Goal: Task Accomplishment & Management: Use online tool/utility

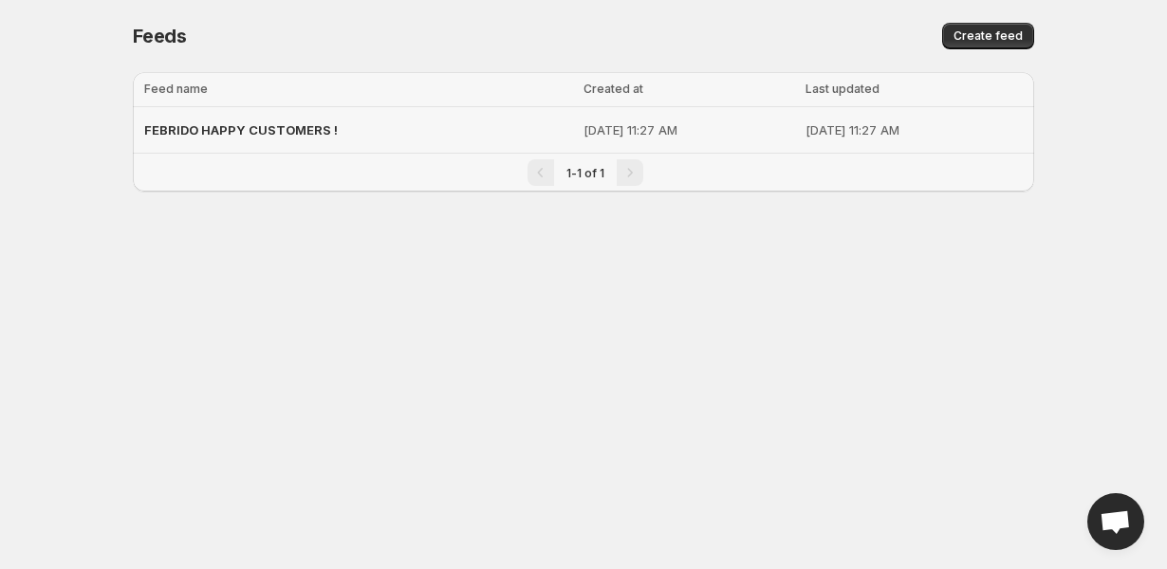
click at [453, 134] on div "FEBRIDO HAPPY CUSTOMERS !" at bounding box center [358, 130] width 428 height 34
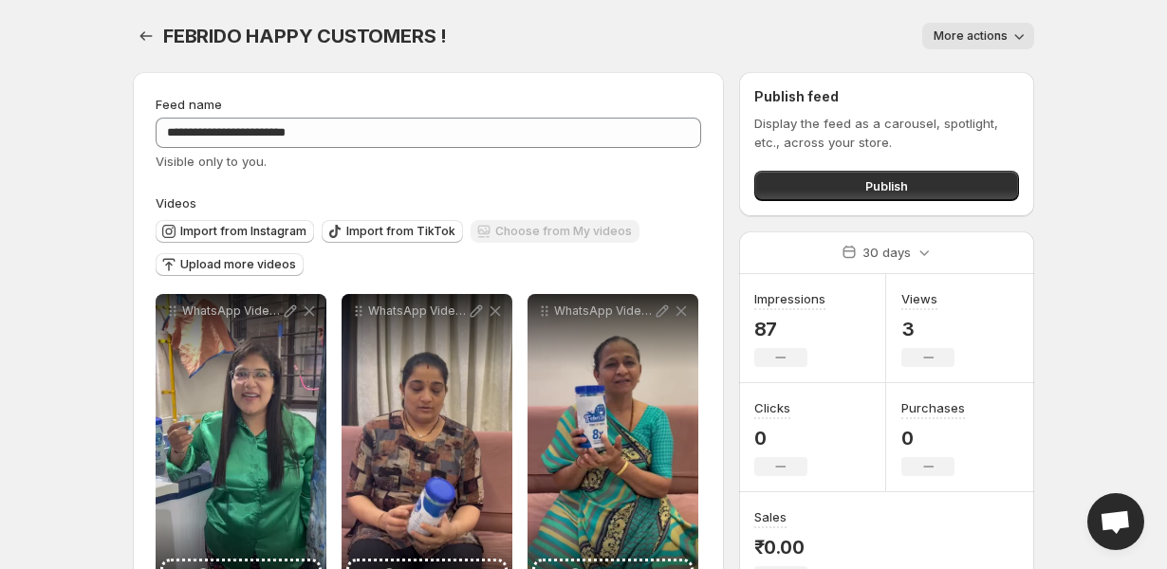
scroll to position [75, 0]
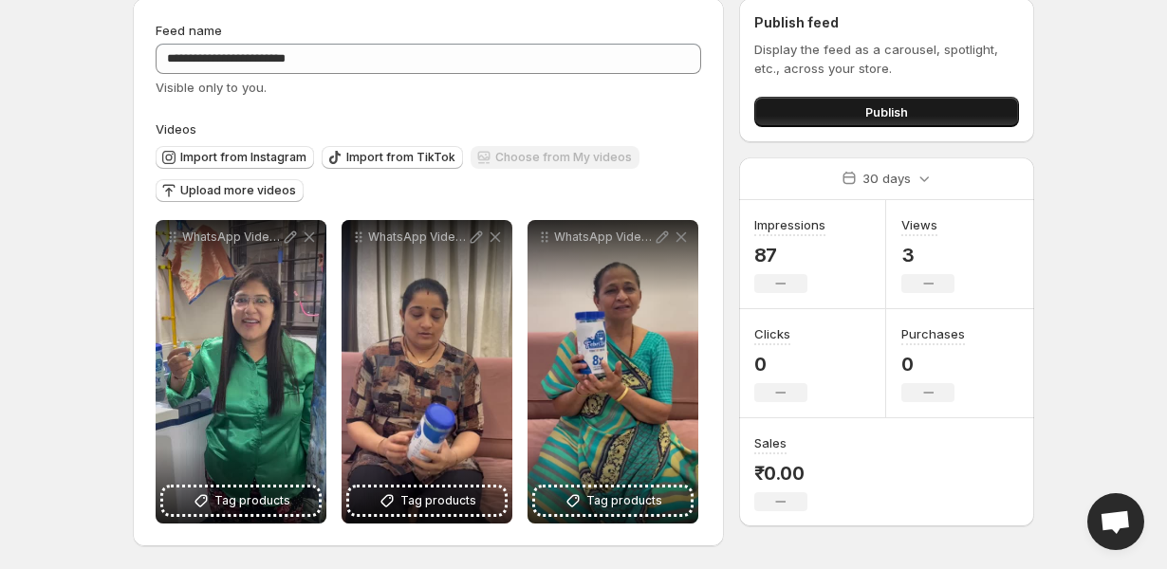
click at [890, 110] on span "Publish" at bounding box center [886, 111] width 43 height 19
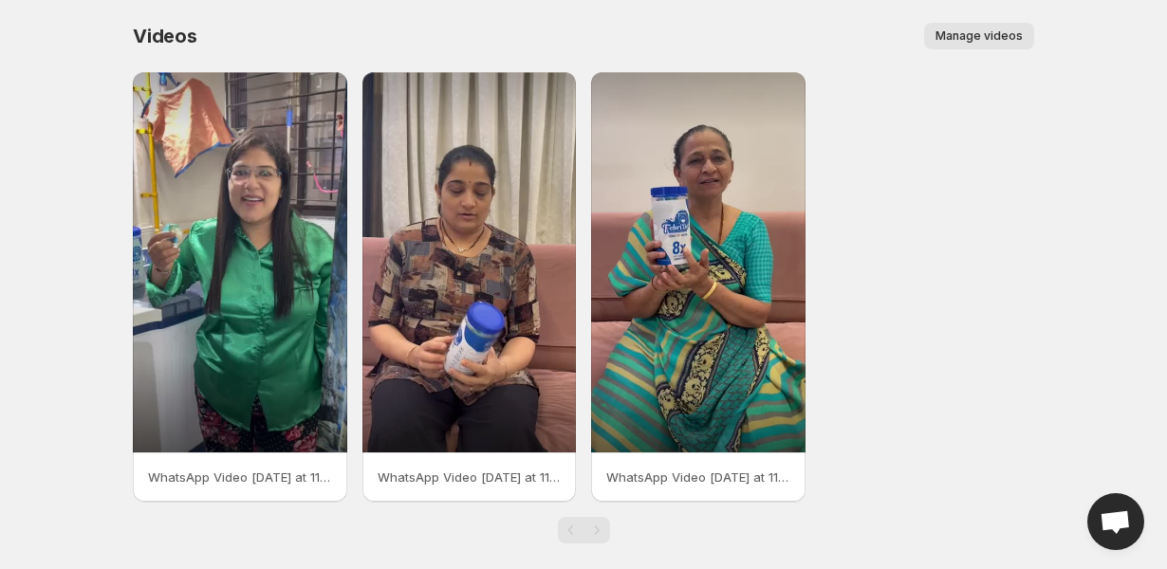
click at [978, 46] on button "Manage videos" at bounding box center [979, 36] width 110 height 27
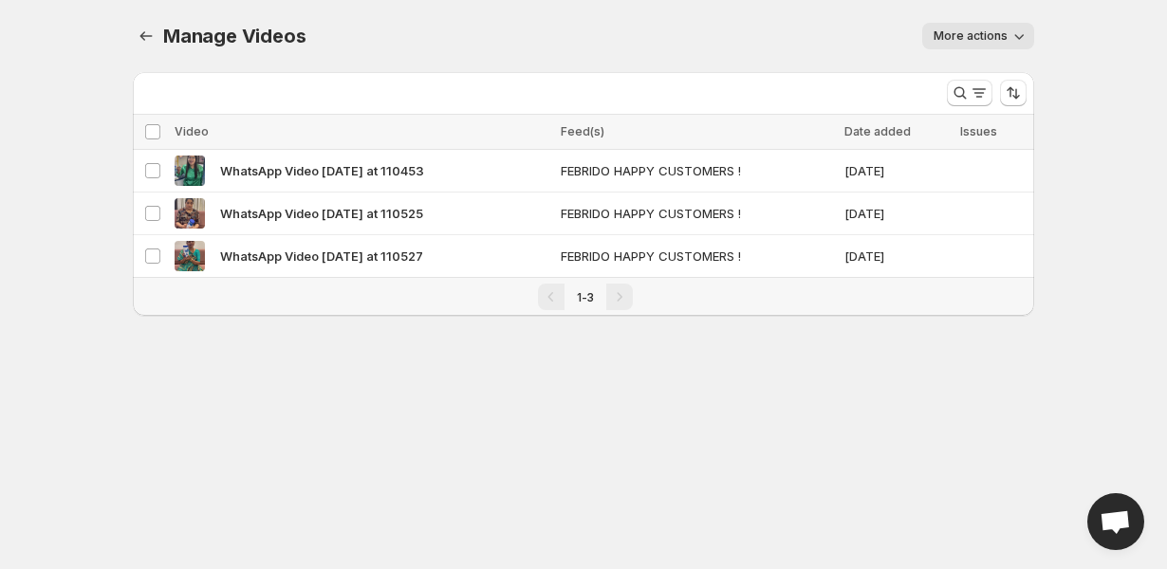
click at [984, 27] on button "More actions" at bounding box center [978, 36] width 112 height 27
click at [611, 309] on div "Pagination" at bounding box center [619, 297] width 27 height 27
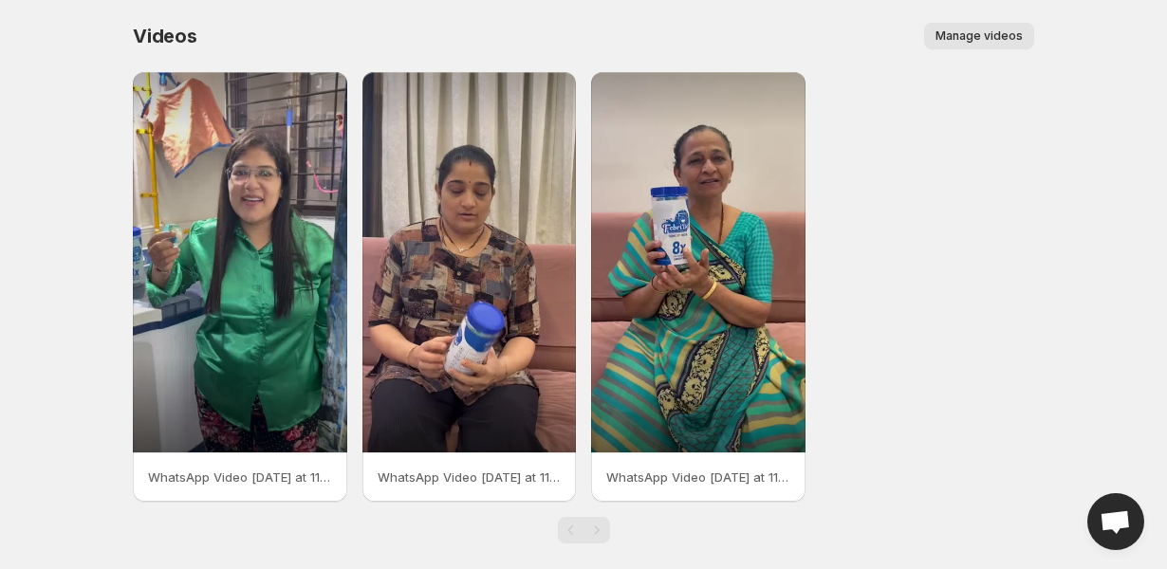
click at [971, 25] on button "Manage videos" at bounding box center [979, 36] width 110 height 27
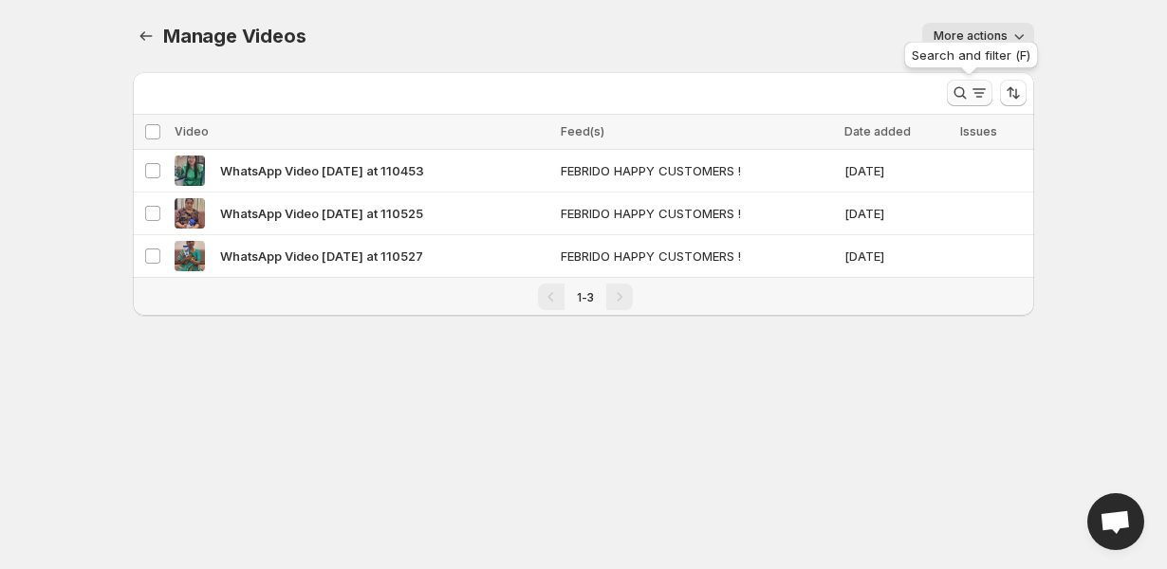
click at [968, 90] on icon "Search and filter results" at bounding box center [960, 93] width 19 height 19
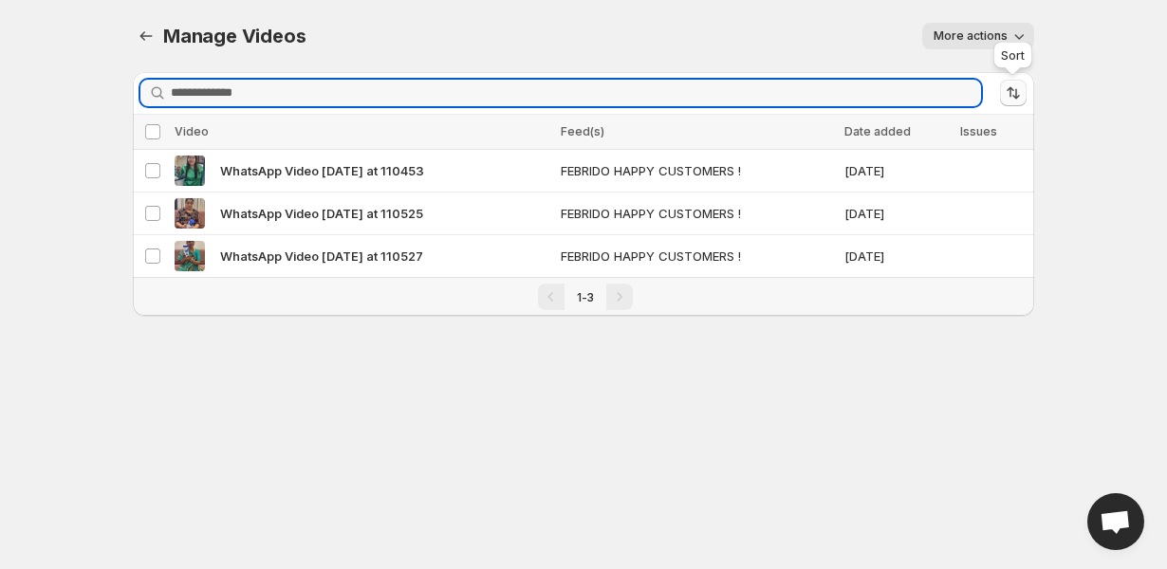
click at [1025, 89] on button "Sort the results" at bounding box center [1013, 93] width 27 height 27
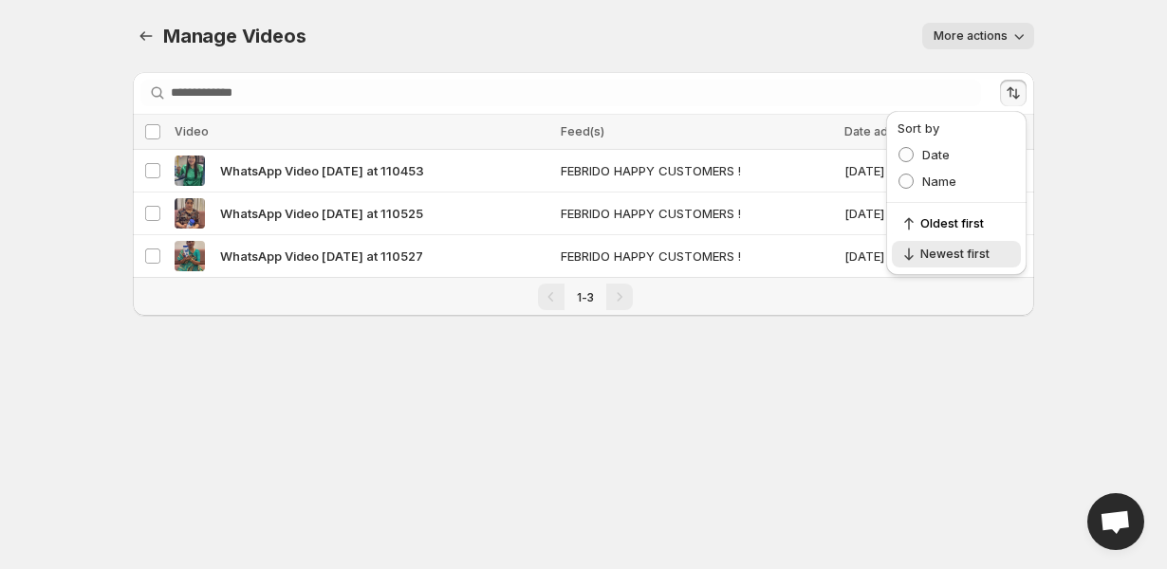
click at [1025, 89] on button "Sort the results" at bounding box center [1013, 93] width 27 height 27
